Goal: Information Seeking & Learning: Learn about a topic

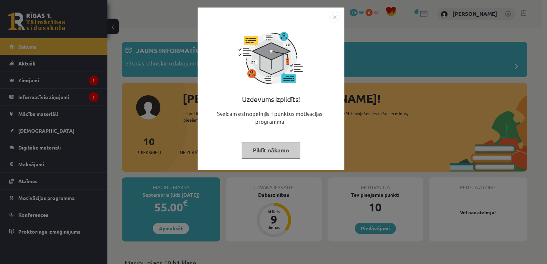
click at [335, 18] on img "Close" at bounding box center [335, 17] width 11 height 11
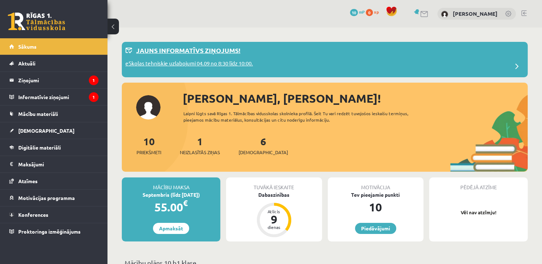
scroll to position [72, 0]
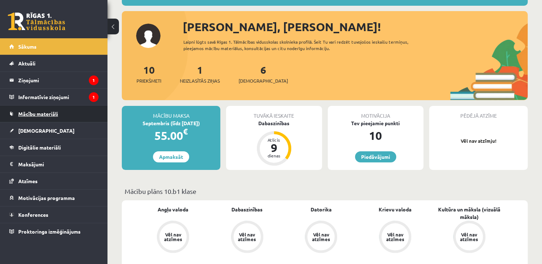
click at [50, 115] on span "Mācību materiāli" at bounding box center [38, 114] width 40 height 6
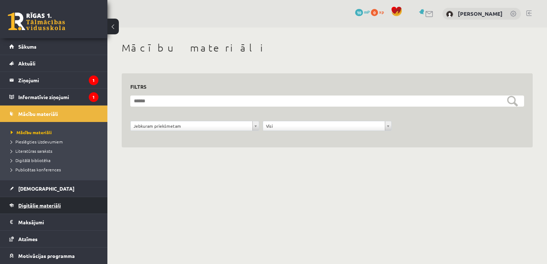
click at [42, 206] on span "Digitālie materiāli" at bounding box center [39, 205] width 43 height 6
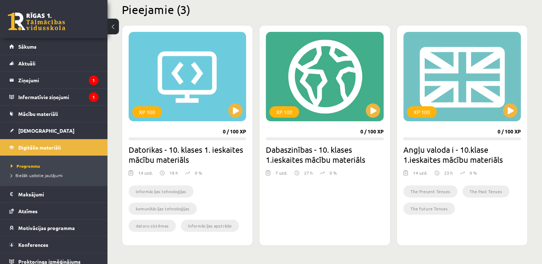
scroll to position [215, 0]
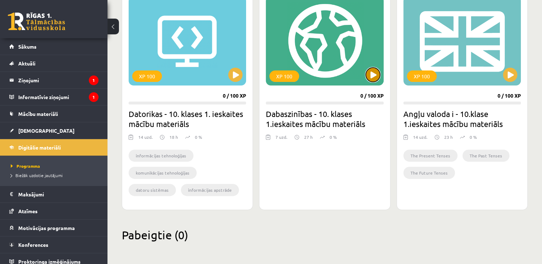
click at [372, 77] on button at bounding box center [373, 75] width 14 height 14
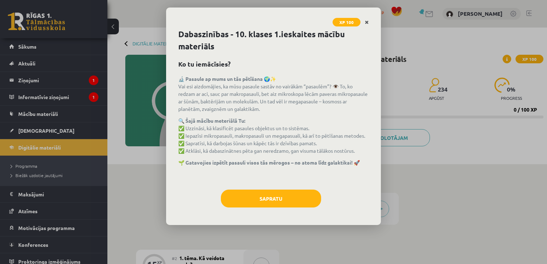
click at [367, 23] on icon "Close" at bounding box center [367, 22] width 4 height 5
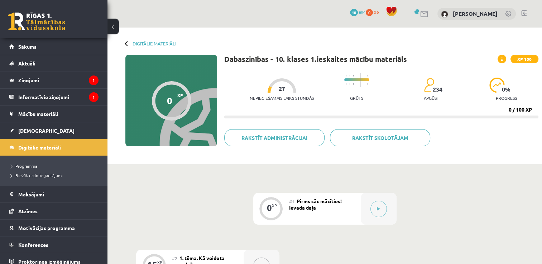
click at [126, 41] on div "Digitālie materiāli" at bounding box center [150, 43] width 51 height 5
click at [125, 43] on div at bounding box center [127, 43] width 5 height 5
click at [34, 129] on span "[DEMOGRAPHIC_DATA]" at bounding box center [46, 131] width 56 height 6
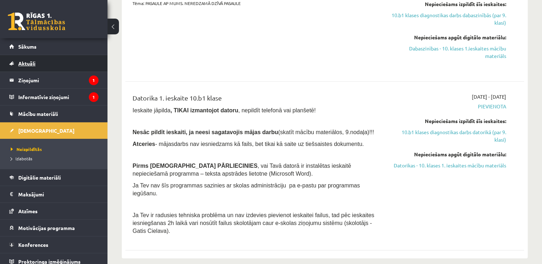
click at [32, 64] on span "Aktuāli" at bounding box center [26, 63] width 17 height 6
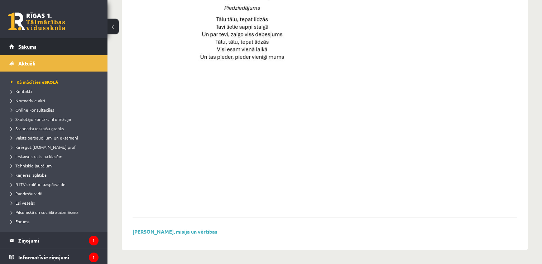
click at [32, 46] on span "Sākums" at bounding box center [27, 46] width 18 height 6
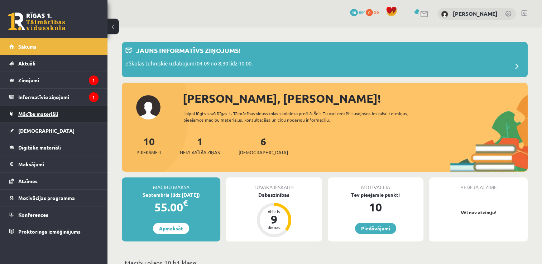
click at [57, 115] on span "Mācību materiāli" at bounding box center [38, 114] width 40 height 6
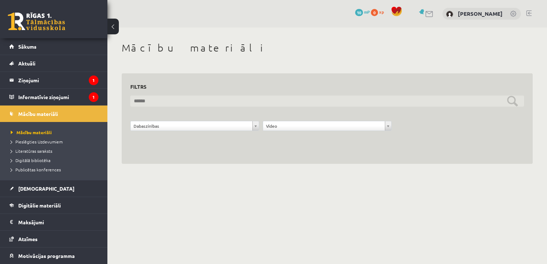
click at [137, 102] on input "text" at bounding box center [327, 101] width 394 height 11
type input "**********"
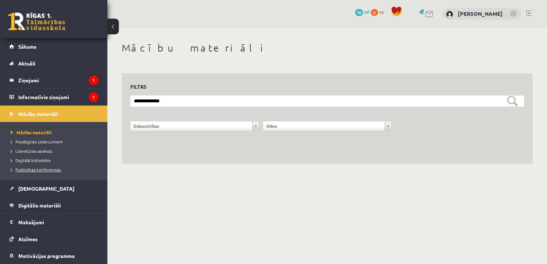
click at [52, 169] on span "Publicētas konferences" at bounding box center [36, 170] width 50 height 6
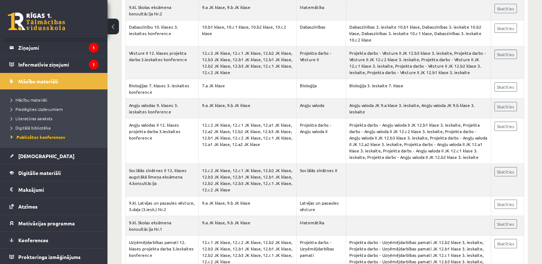
scroll to position [7810, 0]
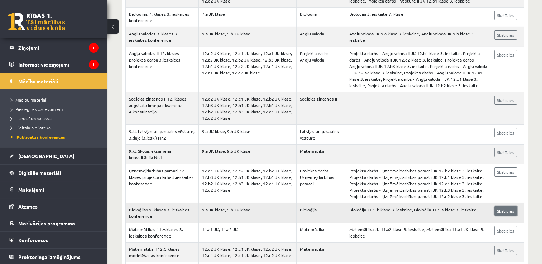
click at [508, 207] on link "Skatīties" at bounding box center [505, 211] width 23 height 9
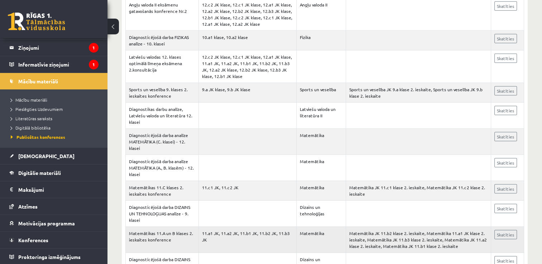
scroll to position [10354, 0]
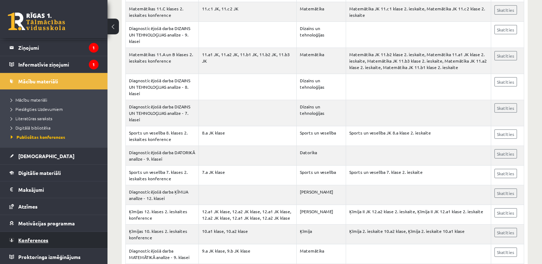
click at [39, 239] on span "Konferences" at bounding box center [33, 240] width 30 height 6
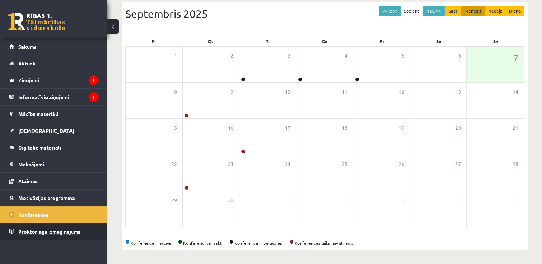
scroll to position [77, 0]
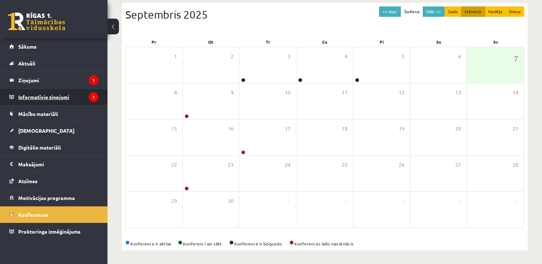
click at [57, 97] on legend "Informatīvie ziņojumi 1" at bounding box center [58, 97] width 80 height 16
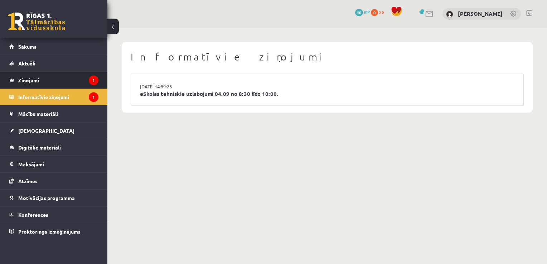
click at [36, 80] on legend "Ziņojumi 1" at bounding box center [58, 80] width 80 height 16
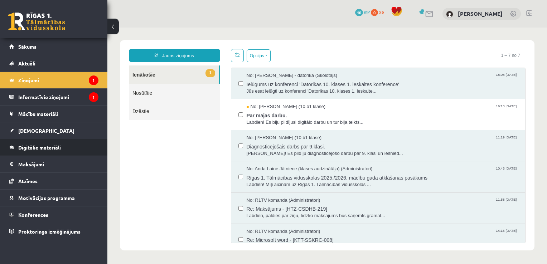
click at [54, 148] on span "Digitālie materiāli" at bounding box center [39, 147] width 43 height 6
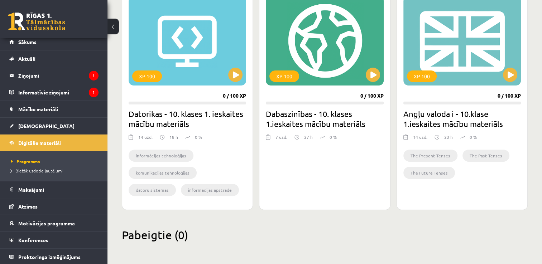
scroll to position [215, 0]
click at [362, 189] on div "XP 100 0 / 100 XP Dabaszinības - 10. klases 1.ieskaites mācību materiāls 7 uzd.…" at bounding box center [324, 99] width 131 height 221
click at [371, 75] on button at bounding box center [373, 74] width 14 height 14
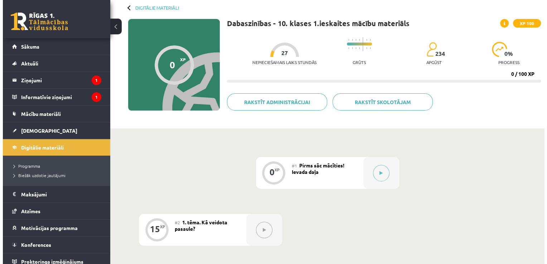
scroll to position [72, 0]
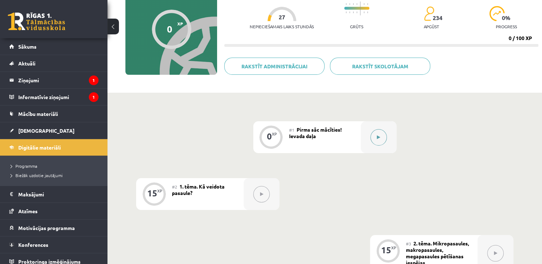
click at [378, 137] on icon at bounding box center [378, 137] width 3 height 4
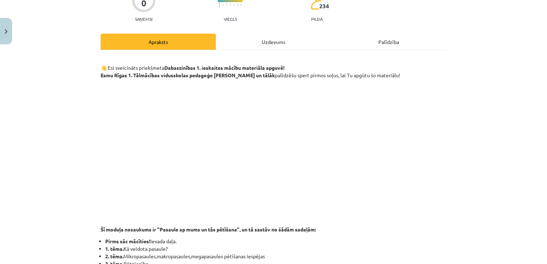
click at [397, 195] on p at bounding box center [274, 148] width 346 height 131
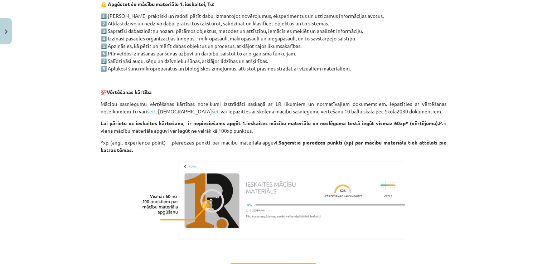
scroll to position [562, 0]
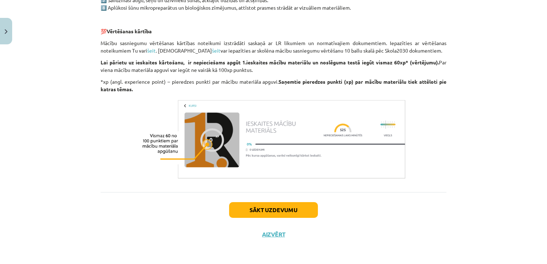
click at [204, 144] on img at bounding box center [273, 139] width 269 height 84
click at [286, 210] on button "Sākt uzdevumu" at bounding box center [273, 210] width 89 height 16
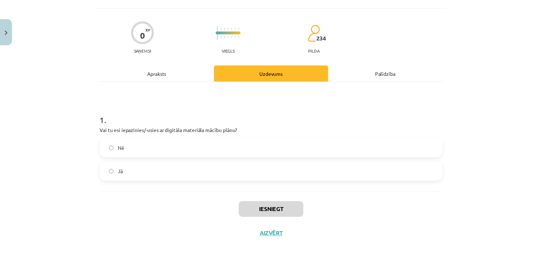
scroll to position [18, 0]
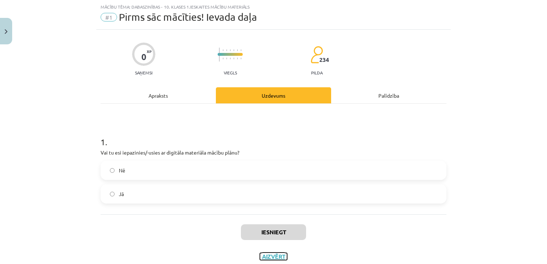
click at [270, 255] on button "Aizvērt" at bounding box center [273, 256] width 27 height 7
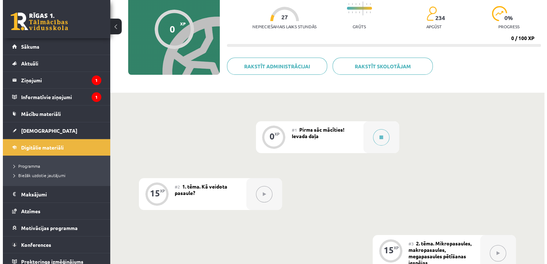
scroll to position [143, 0]
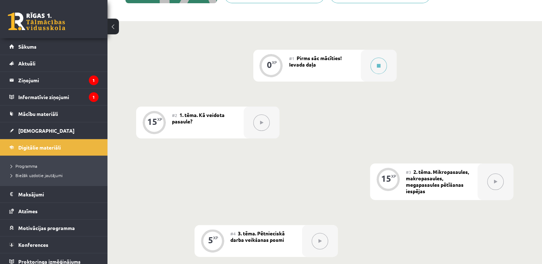
click at [264, 124] on button at bounding box center [261, 123] width 16 height 16
click at [218, 117] on span "1. tēma. Kā veidota pasaule?" at bounding box center [198, 118] width 53 height 13
click at [155, 124] on div "15" at bounding box center [152, 122] width 10 height 6
click at [262, 124] on icon at bounding box center [261, 123] width 3 height 4
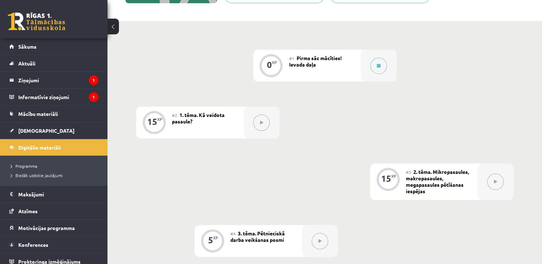
click at [262, 124] on icon at bounding box center [261, 123] width 3 height 4
click at [262, 123] on icon at bounding box center [261, 123] width 3 height 4
click at [326, 116] on div "0 XP #1 Pirms sāc mācīties! Ievada daļa 15 XP #2 1. tēma. Kā veidota pasaule? 1…" at bounding box center [324, 239] width 377 height 378
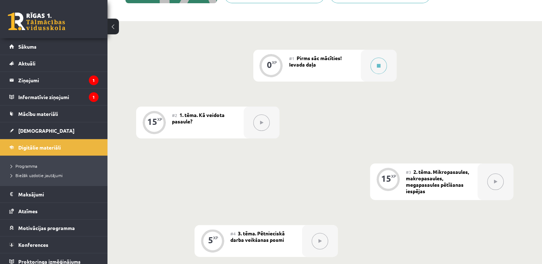
click at [326, 116] on div "0 XP #1 Pirms sāc mācīties! Ievada daļa 15 XP #2 1. tēma. Kā veidota pasaule? 1…" at bounding box center [324, 239] width 377 height 378
click at [377, 66] on icon at bounding box center [379, 66] width 4 height 4
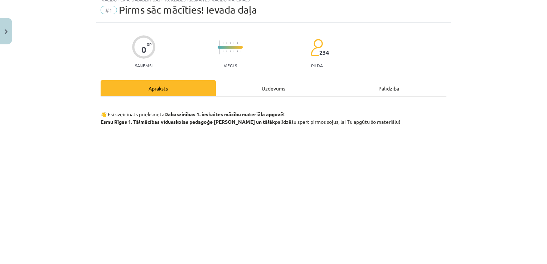
scroll to position [0, 0]
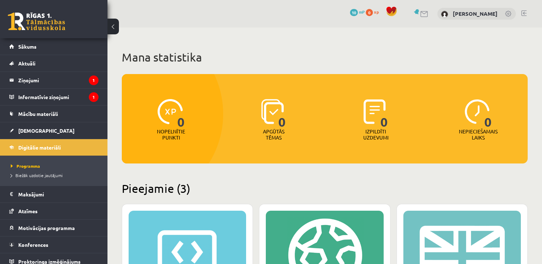
scroll to position [215, 0]
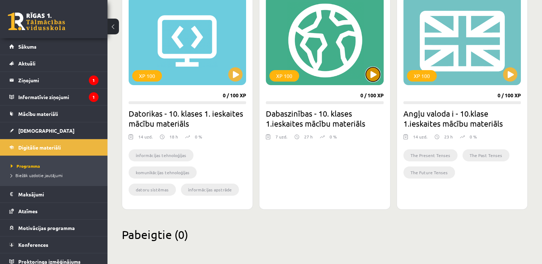
click at [373, 75] on button at bounding box center [373, 74] width 14 height 14
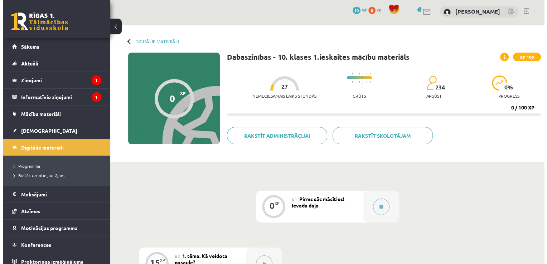
scroll to position [74, 0]
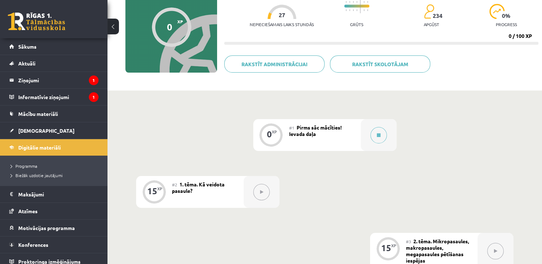
click at [154, 193] on div "15" at bounding box center [152, 191] width 10 height 6
click at [214, 184] on span "1. tēma. Kā veidota pasaule?" at bounding box center [198, 187] width 53 height 13
click at [261, 193] on icon at bounding box center [261, 192] width 3 height 4
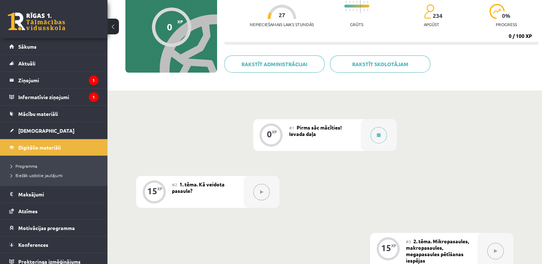
click at [260, 192] on icon at bounding box center [261, 192] width 3 height 4
click at [216, 185] on span "1. tēma. Kā veidota pasaule?" at bounding box center [198, 187] width 53 height 13
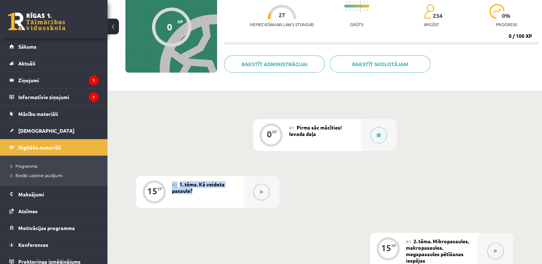
click at [216, 185] on span "1. tēma. Kā veidota pasaule?" at bounding box center [198, 187] width 53 height 13
drag, startPoint x: 216, startPoint y: 185, endPoint x: 191, endPoint y: 130, distance: 61.2
click at [262, 193] on icon at bounding box center [261, 192] width 3 height 4
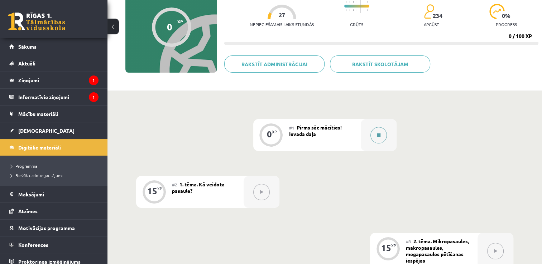
click at [377, 135] on icon at bounding box center [379, 135] width 4 height 4
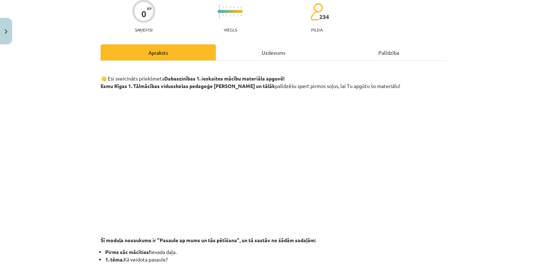
scroll to position [0, 0]
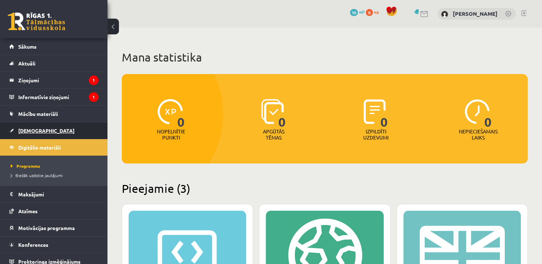
click at [33, 131] on span "[DEMOGRAPHIC_DATA]" at bounding box center [46, 131] width 56 height 6
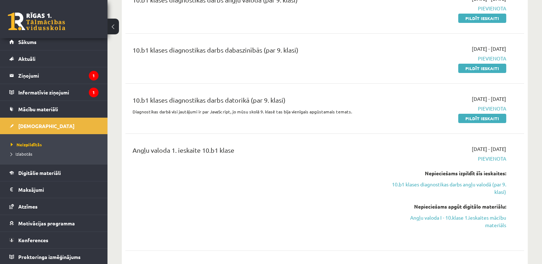
scroll to position [287, 0]
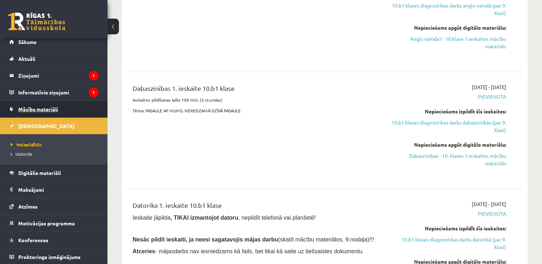
click at [58, 109] on span "Mācību materiāli" at bounding box center [38, 109] width 40 height 6
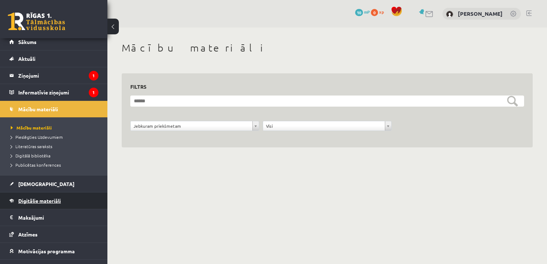
click at [52, 201] on span "Digitālie materiāli" at bounding box center [39, 201] width 43 height 6
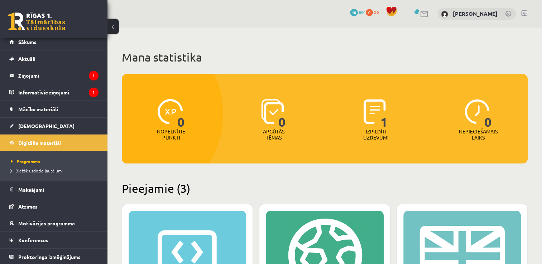
click at [370, 111] on img at bounding box center [375, 111] width 22 height 25
click at [381, 138] on p "Izpildīti uzdevumi" at bounding box center [376, 135] width 28 height 12
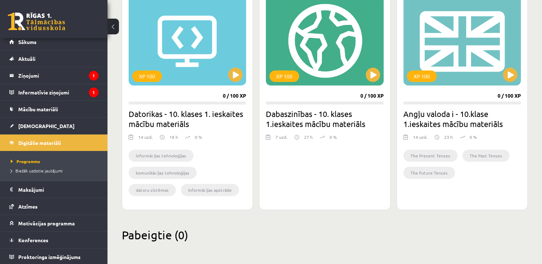
scroll to position [215, 0]
click at [370, 74] on button at bounding box center [373, 74] width 14 height 14
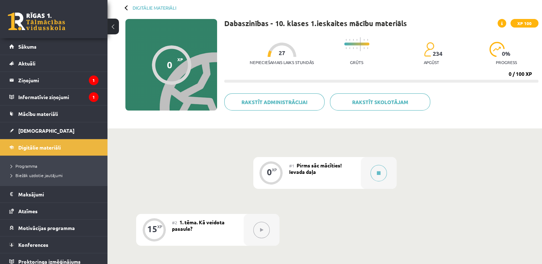
scroll to position [72, 0]
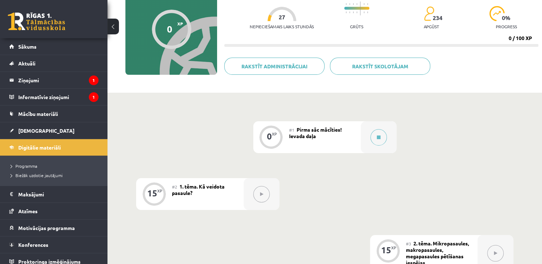
click at [260, 195] on icon at bounding box center [261, 194] width 3 height 4
click at [222, 187] on span "1. tēma. Kā veidota pasaule?" at bounding box center [198, 189] width 53 height 13
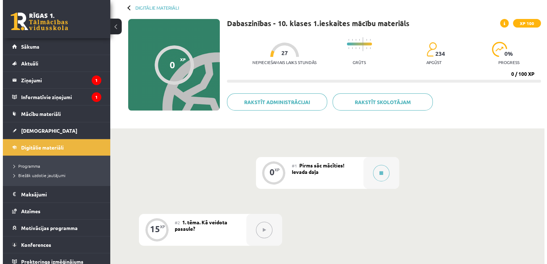
scroll to position [107, 0]
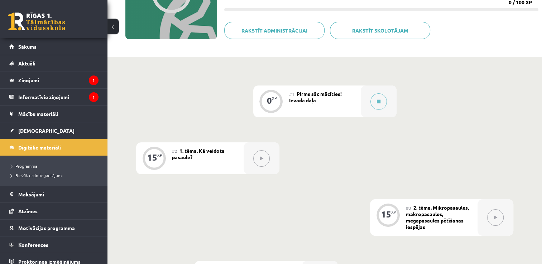
click at [204, 151] on span "1. tēma. Kā veidota pasaule?" at bounding box center [198, 154] width 53 height 13
click at [377, 102] on icon at bounding box center [379, 102] width 4 height 4
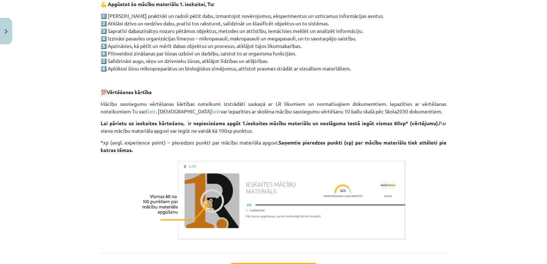
scroll to position [562, 0]
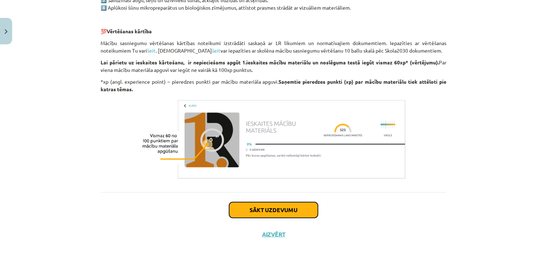
click at [286, 209] on button "Sākt uzdevumu" at bounding box center [273, 210] width 89 height 16
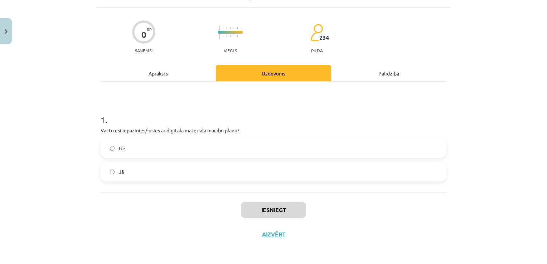
scroll to position [0, 0]
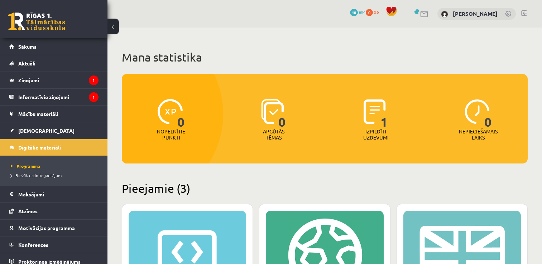
scroll to position [215, 0]
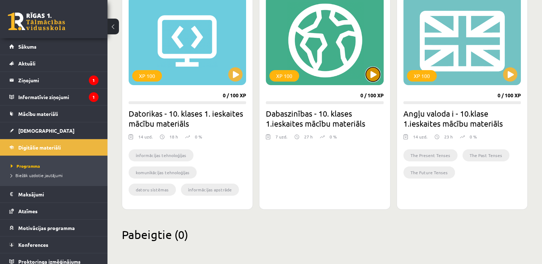
click at [374, 75] on button at bounding box center [373, 74] width 14 height 14
